Goal: Navigation & Orientation: Find specific page/section

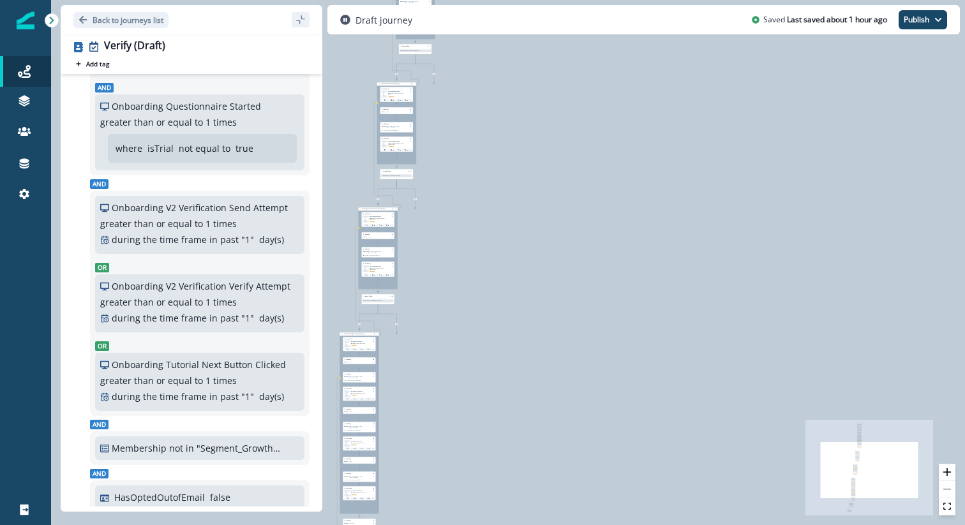
scroll to position [380, 0]
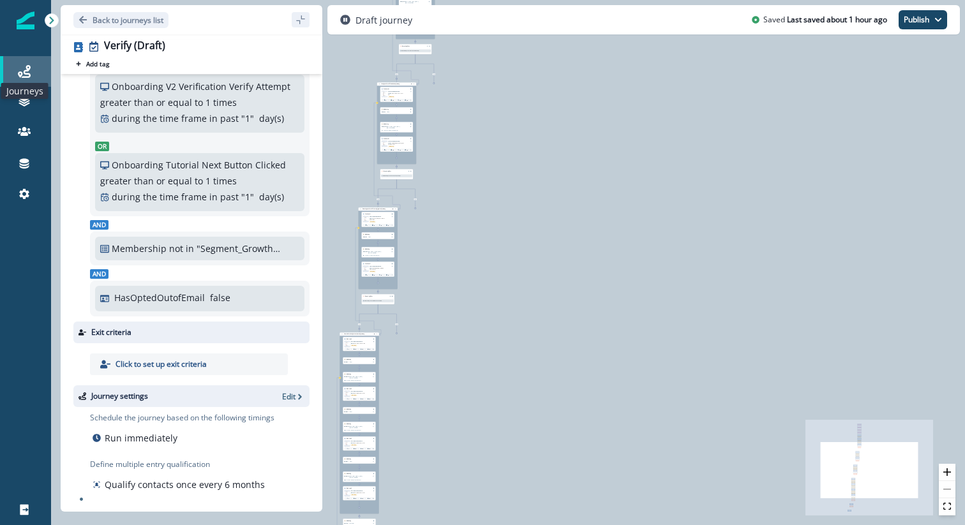
click at [19, 71] on icon at bounding box center [24, 71] width 13 height 13
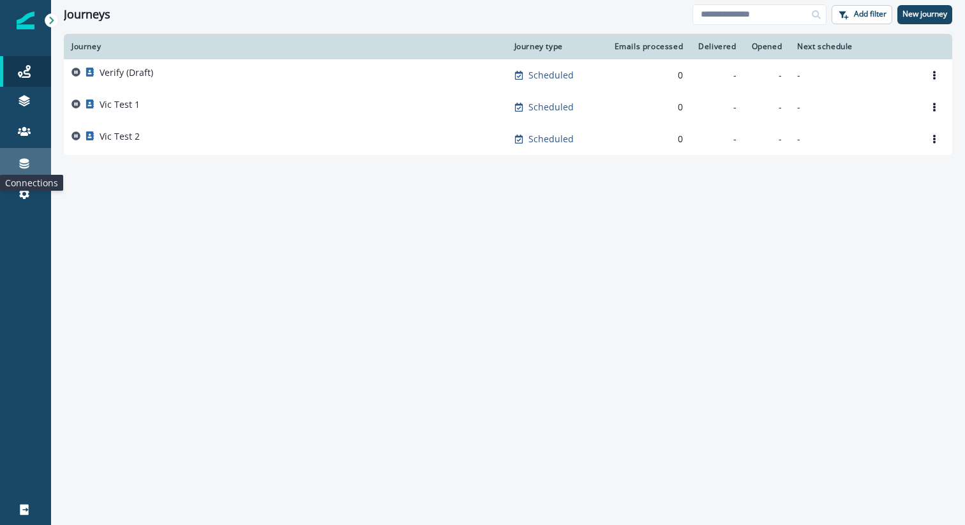
click at [23, 165] on icon at bounding box center [25, 164] width 10 height 10
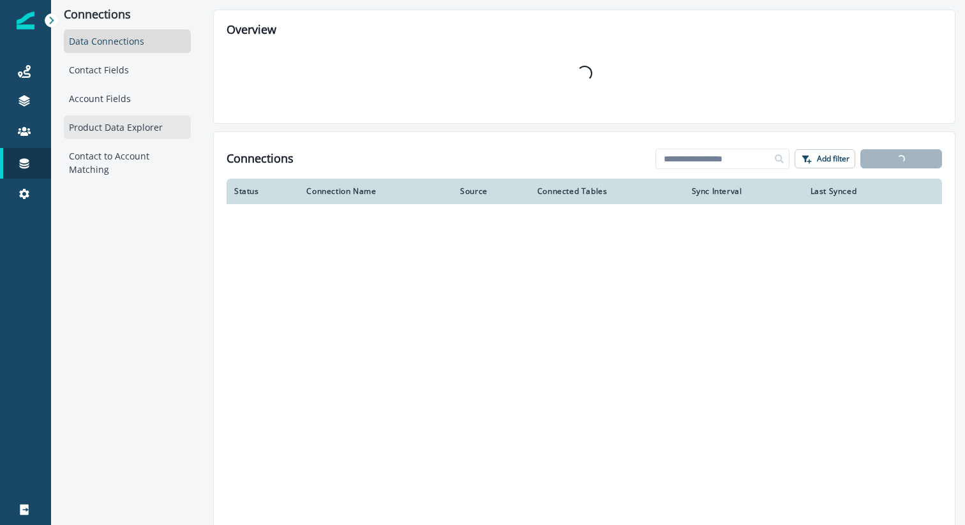
click at [86, 124] on div "Product Data Explorer" at bounding box center [127, 128] width 127 height 24
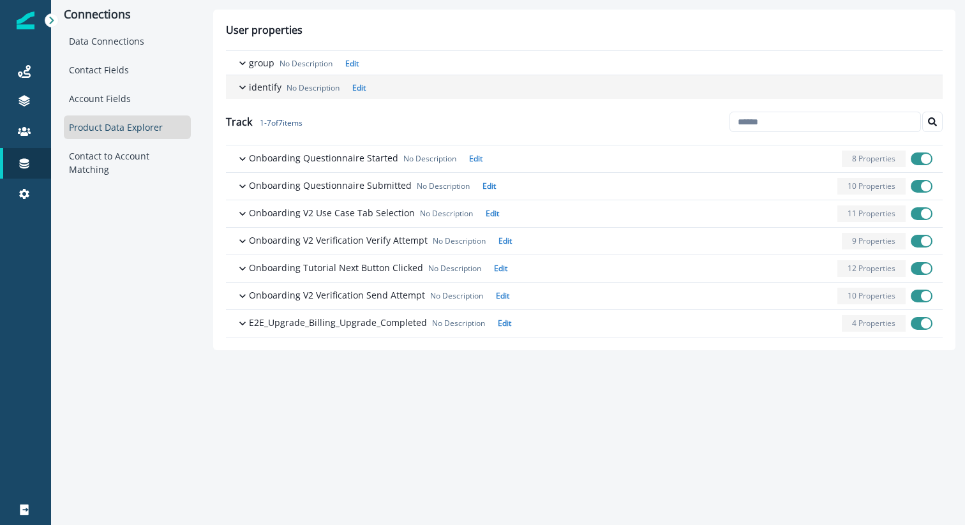
click at [278, 83] on p "identify" at bounding box center [265, 86] width 33 height 13
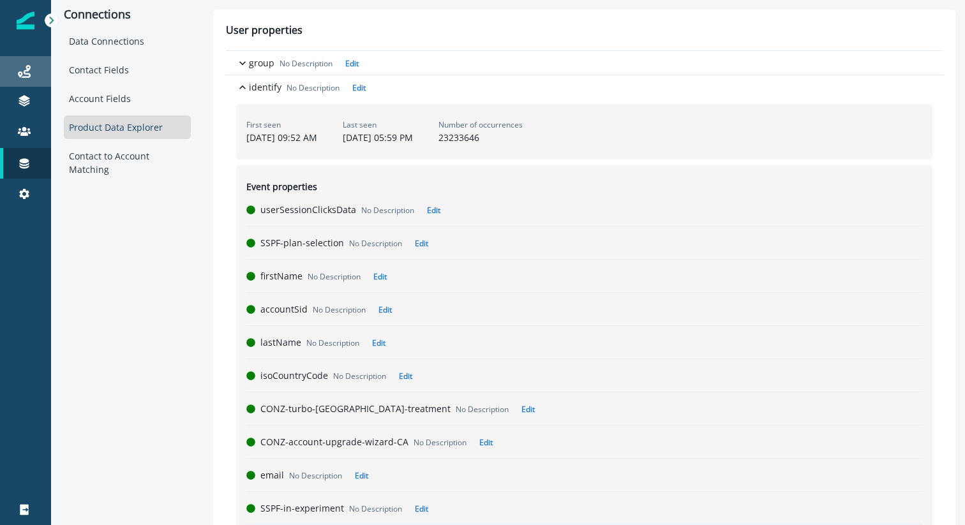
click at [17, 66] on div "Journeys" at bounding box center [25, 71] width 41 height 15
